Goal: Information Seeking & Learning: Learn about a topic

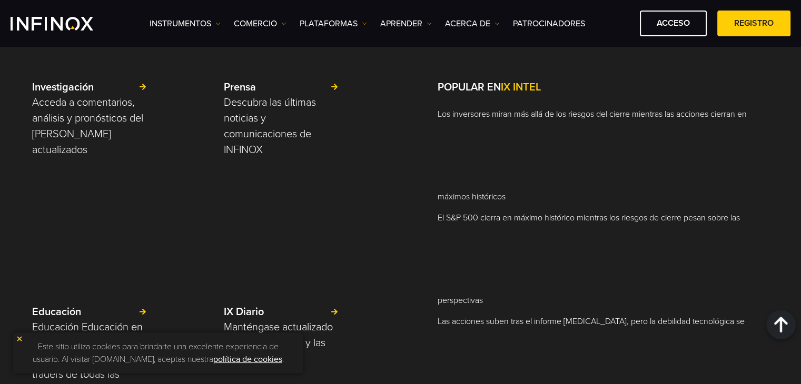
scroll to position [2106, 0]
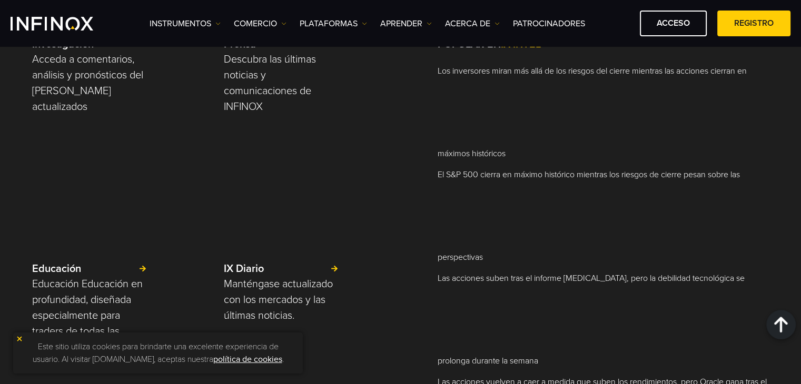
click at [532, 127] on span at bounding box center [532, 127] width 0 height 0
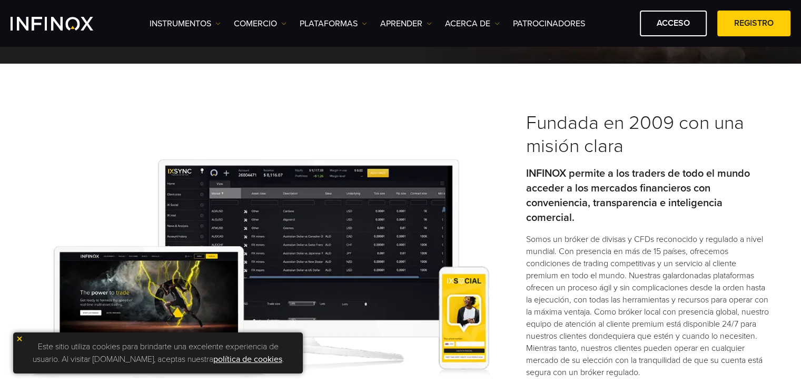
scroll to position [263, 0]
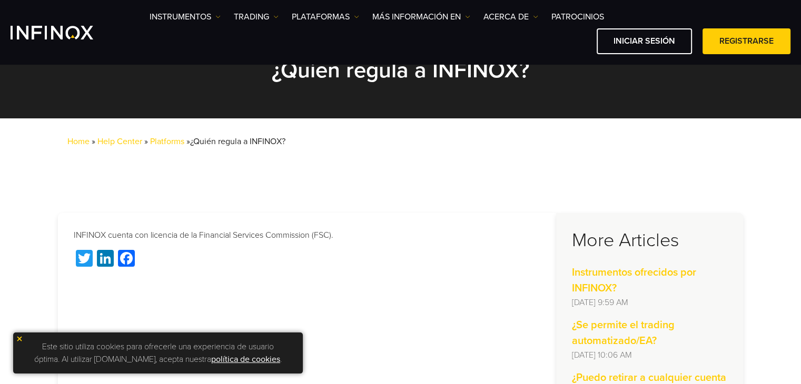
scroll to position [158, 0]
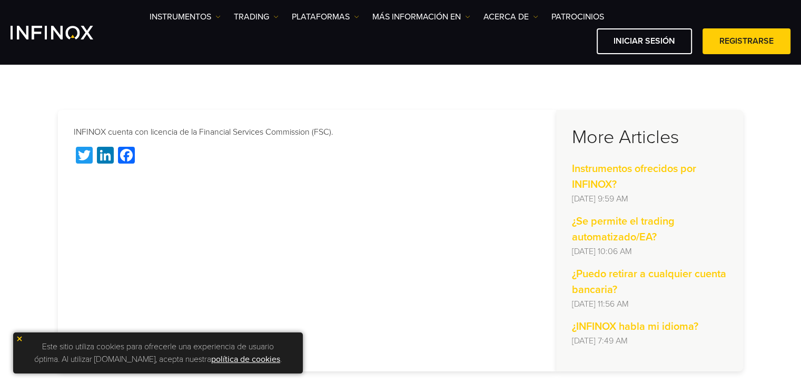
click at [236, 177] on div "INFINOX cuenta con licencia de la Financial Services Commission (FSC). Twitter …" at bounding box center [307, 241] width 498 height 262
click at [244, 132] on p "INFINOX cuenta con licencia de la Financial Services Commission (FSC)." at bounding box center [307, 132] width 466 height 13
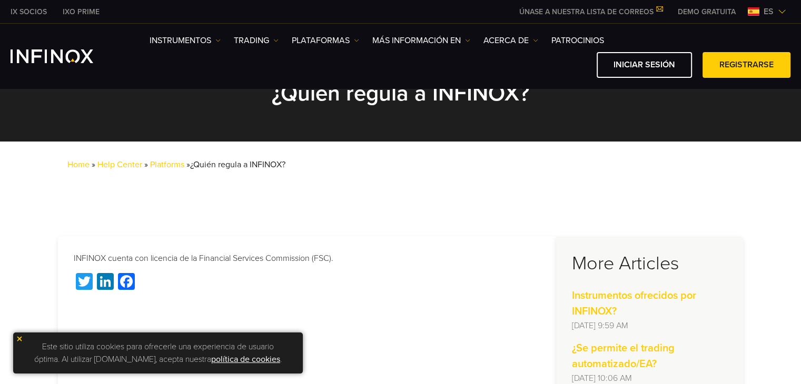
scroll to position [105, 0]
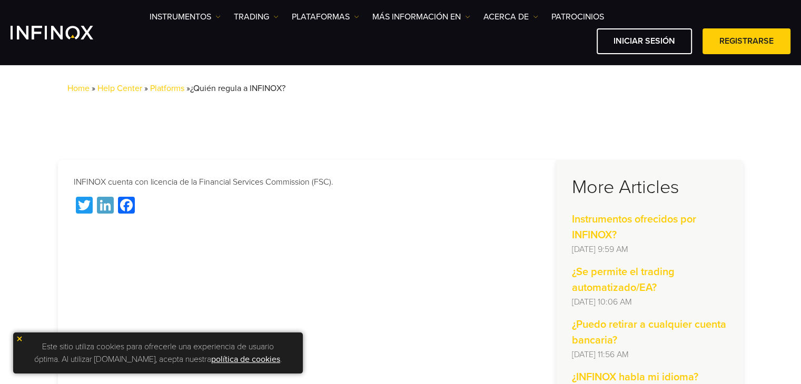
click at [108, 209] on link "LinkedIn" at bounding box center [105, 207] width 21 height 20
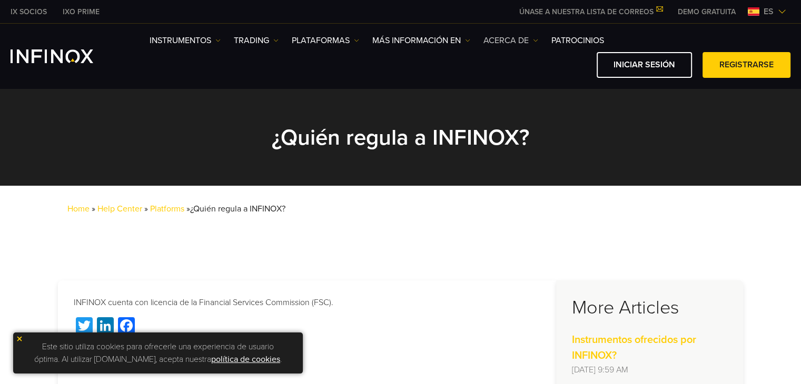
click at [534, 38] on img at bounding box center [535, 40] width 5 height 5
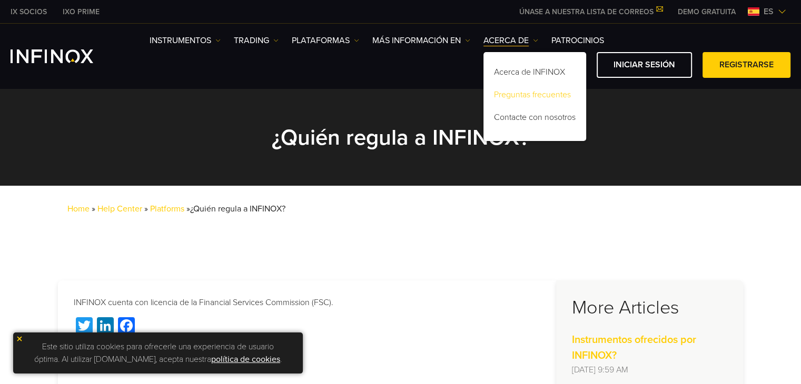
click at [539, 102] on link "Preguntas frecuentes" at bounding box center [534, 96] width 103 height 23
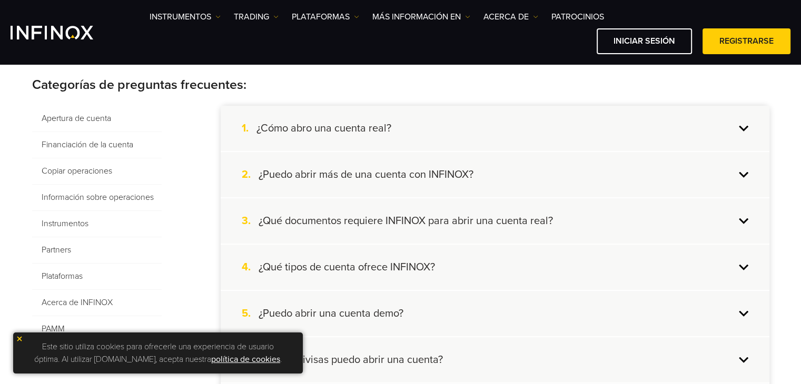
scroll to position [263, 0]
